Goal: Task Accomplishment & Management: Manage account settings

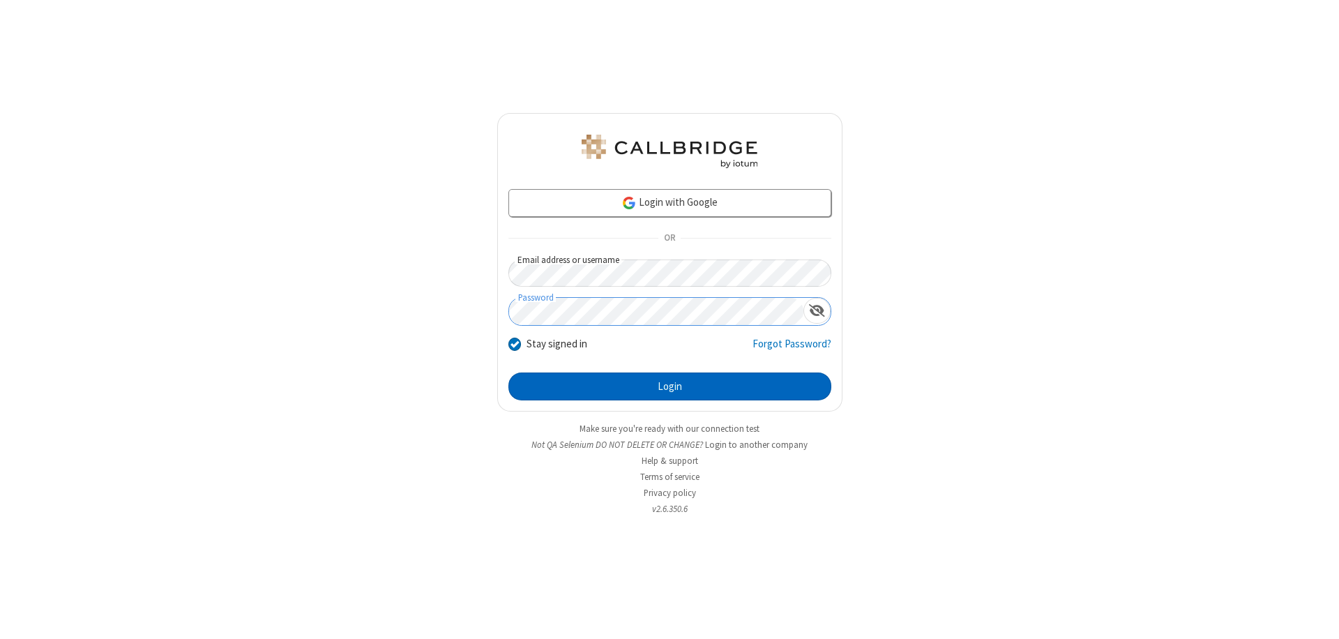
click at [669, 386] on button "Login" at bounding box center [669, 386] width 323 height 28
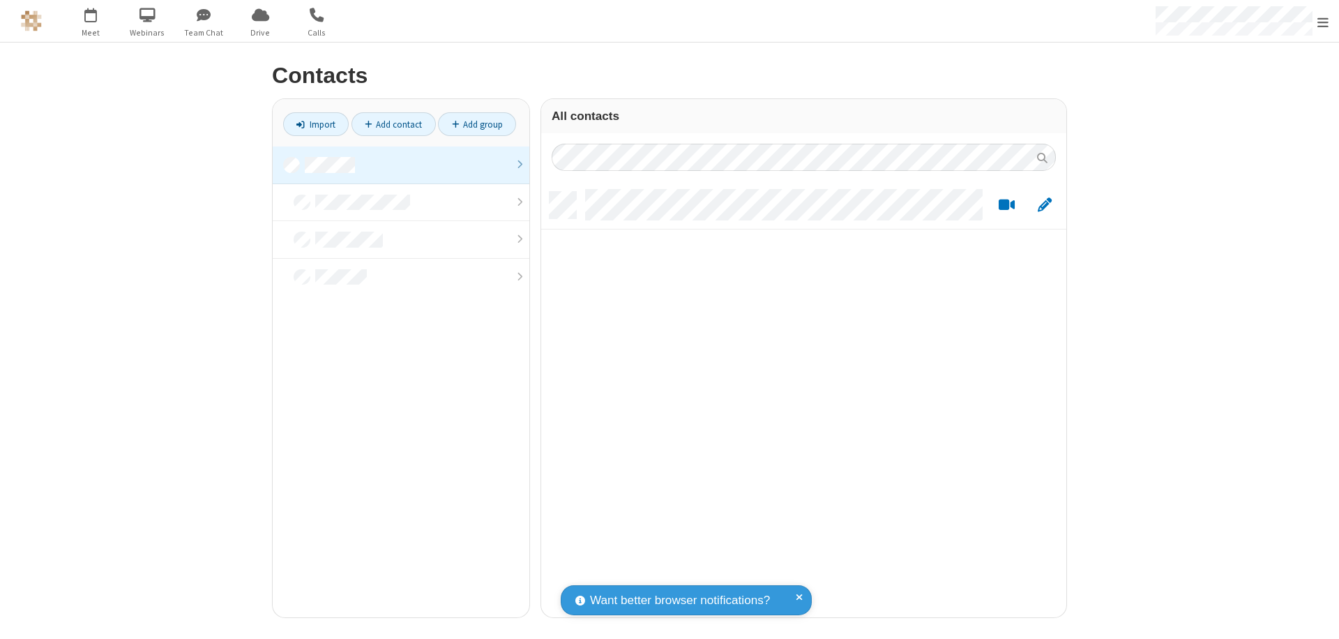
scroll to position [11, 11]
click at [401, 165] on link at bounding box center [401, 165] width 257 height 38
click at [393, 124] on link "Add contact" at bounding box center [393, 124] width 84 height 24
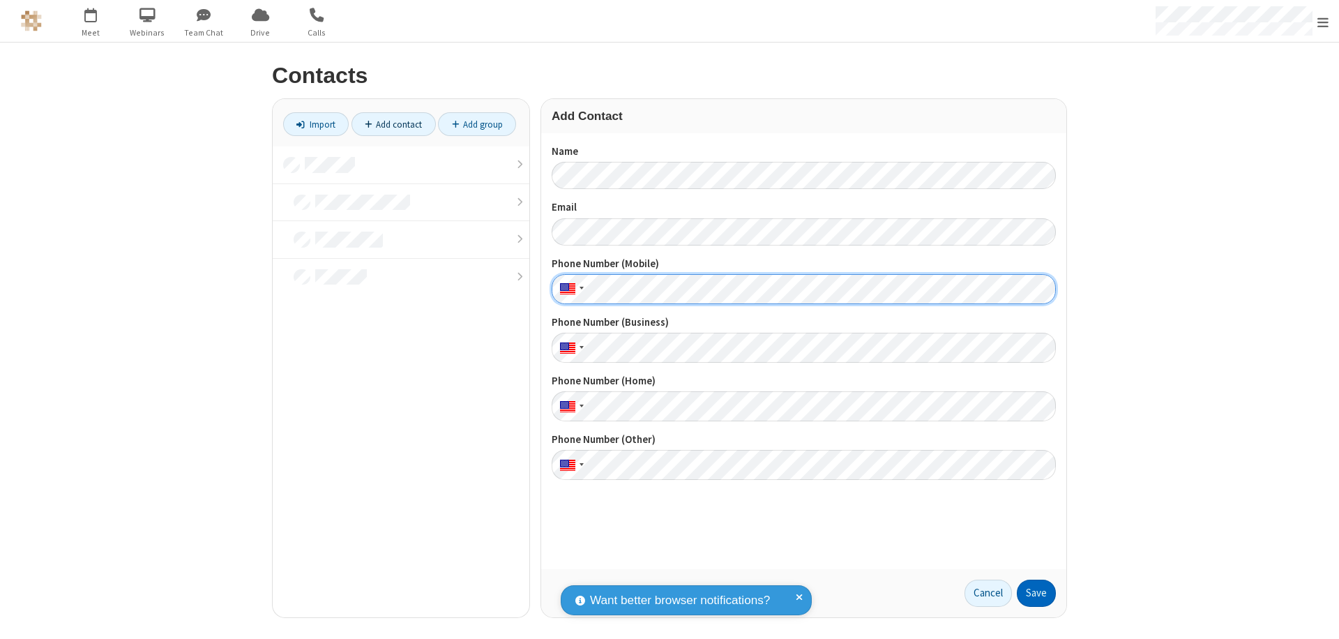
click at [1036, 593] on button "Save" at bounding box center [1035, 593] width 39 height 28
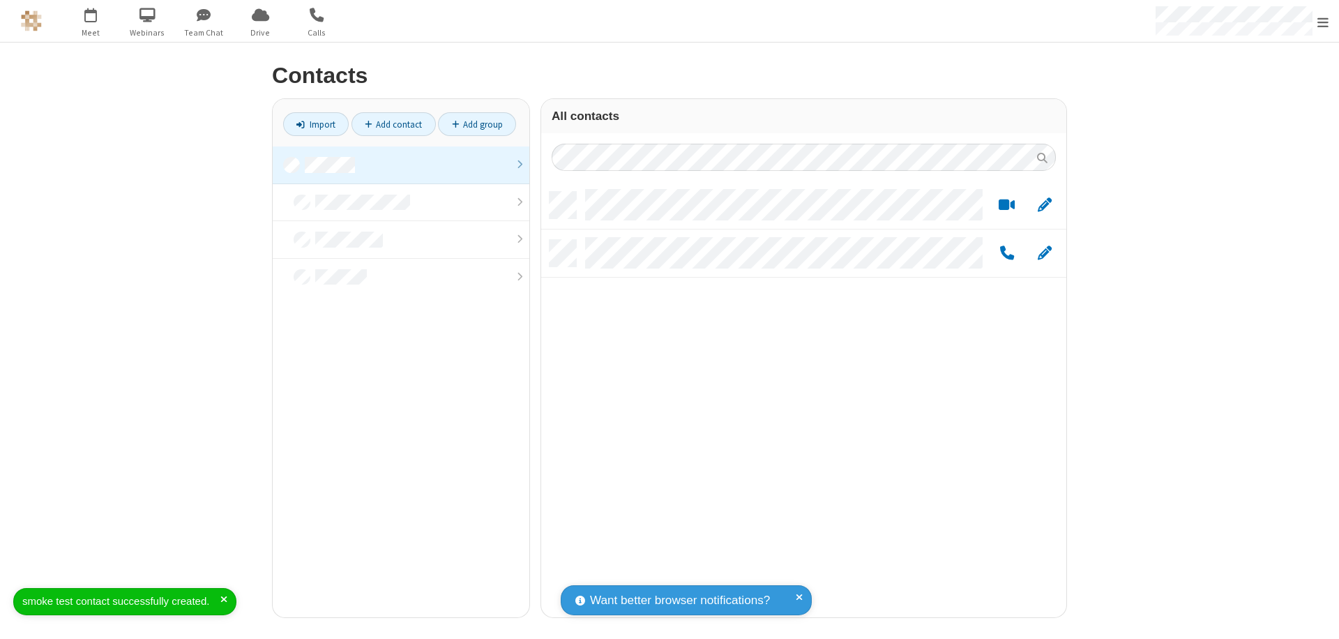
scroll to position [425, 514]
click at [393, 124] on link "Add contact" at bounding box center [393, 124] width 84 height 24
